Goal: Information Seeking & Learning: Understand process/instructions

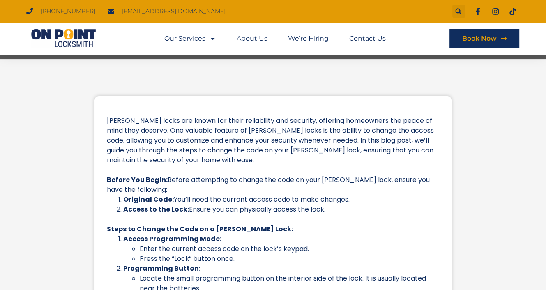
scroll to position [246, 0]
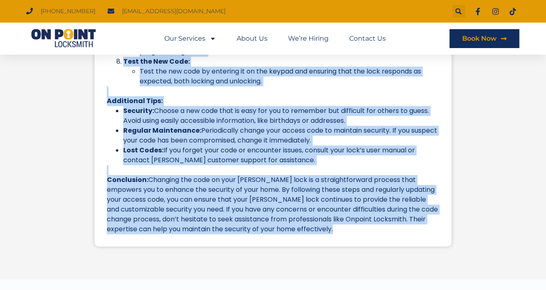
scroll to position [569, 0]
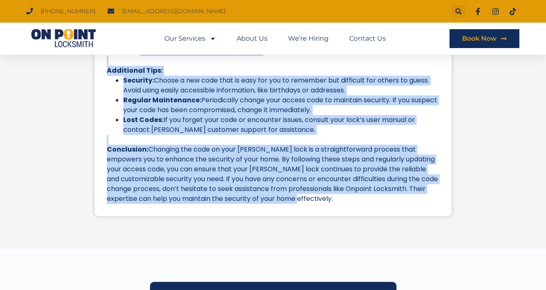
drag, startPoint x: 107, startPoint y: 164, endPoint x: 402, endPoint y: 240, distance: 304.6
copy div "Weiser locks are known for their reliability and security, offering homeowners …"
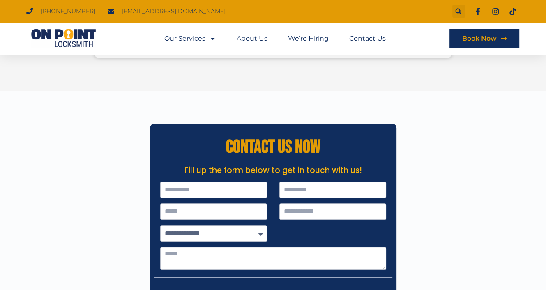
scroll to position [775, 0]
